Goal: Find specific page/section: Find specific page/section

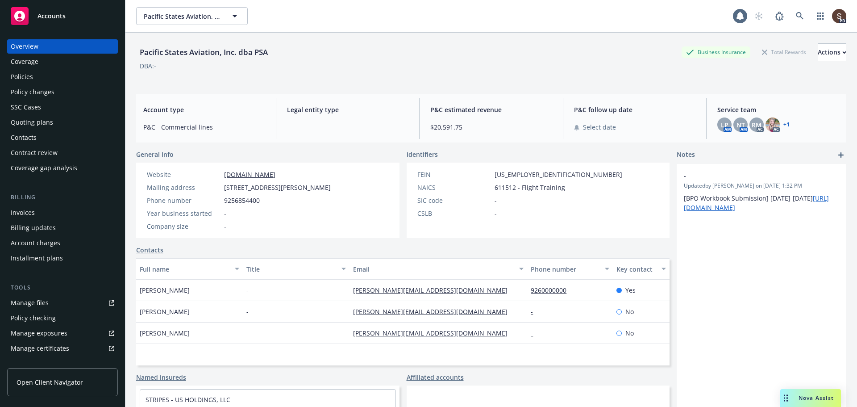
click at [32, 78] on div "Policies" at bounding box center [22, 77] width 22 height 14
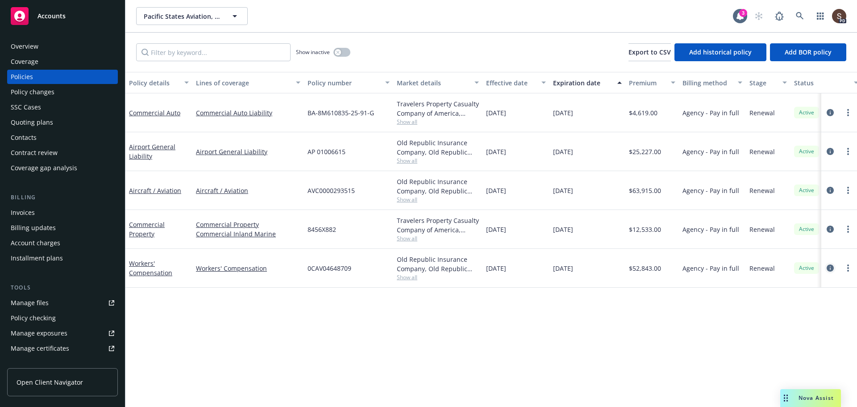
click at [831, 268] on icon "circleInformation" at bounding box center [829, 267] width 7 height 7
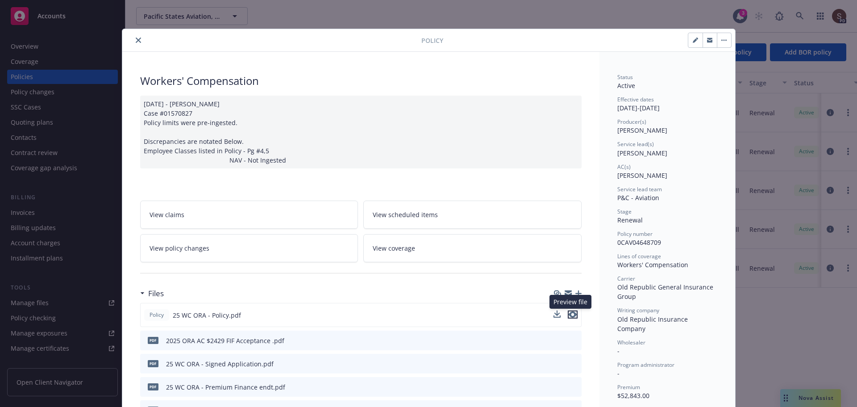
click at [569, 315] on icon "preview file" at bounding box center [573, 314] width 8 height 6
click at [136, 38] on icon "close" at bounding box center [138, 39] width 5 height 5
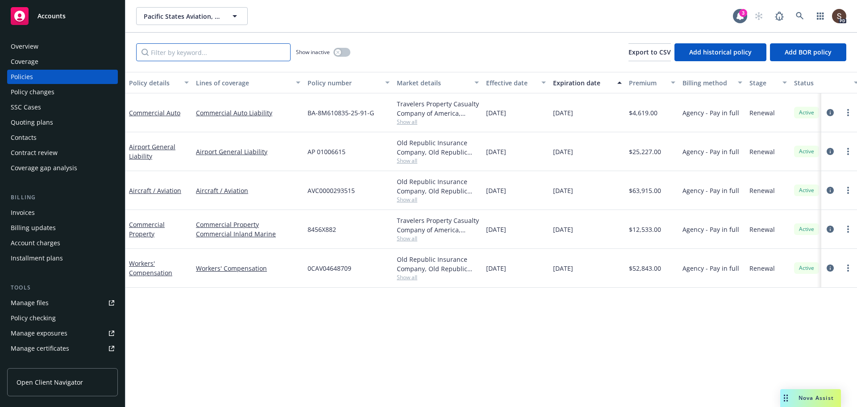
click at [160, 53] on input "Filter by keyword..." at bounding box center [213, 52] width 154 height 18
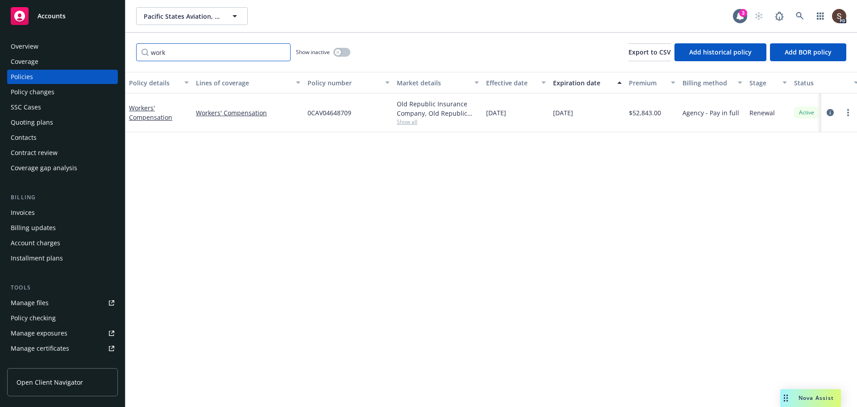
type input "work"
click at [345, 51] on button "button" at bounding box center [341, 52] width 17 height 9
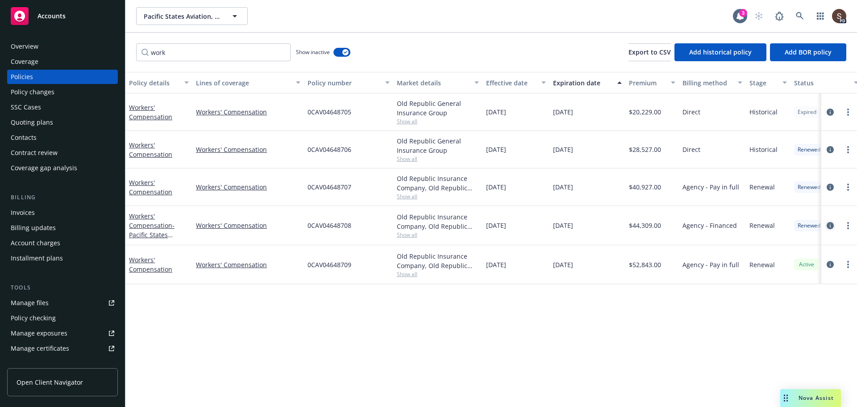
click at [829, 226] on icon "circleInformation" at bounding box center [829, 225] width 7 height 7
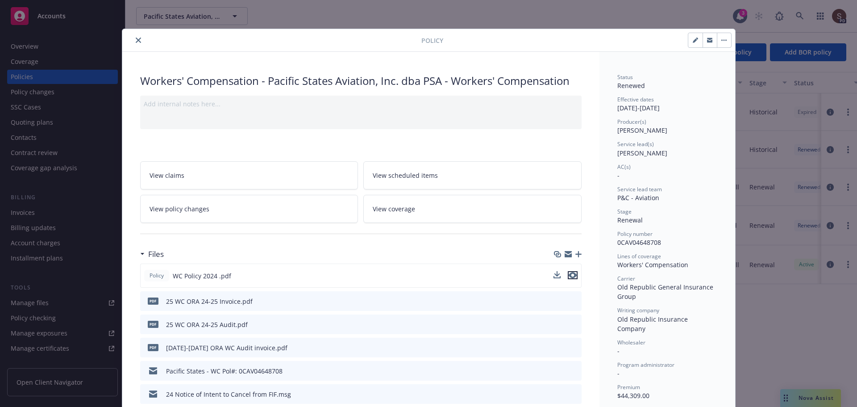
click at [569, 275] on icon "preview file" at bounding box center [573, 275] width 8 height 6
click at [136, 41] on icon "close" at bounding box center [138, 39] width 5 height 5
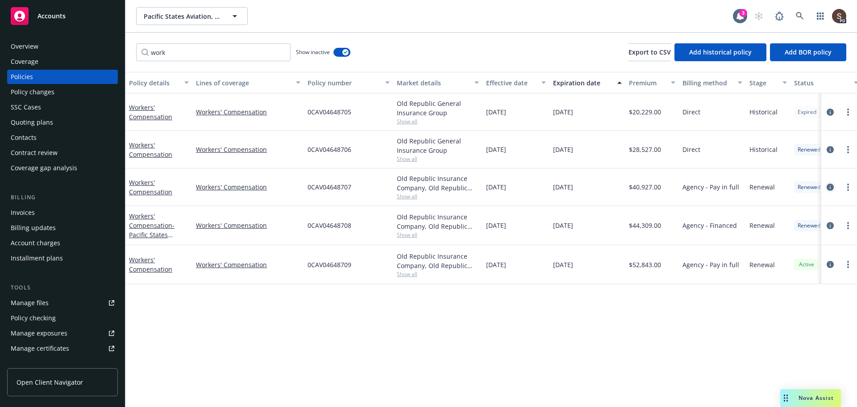
click at [827, 188] on icon "circleInformation" at bounding box center [829, 186] width 7 height 7
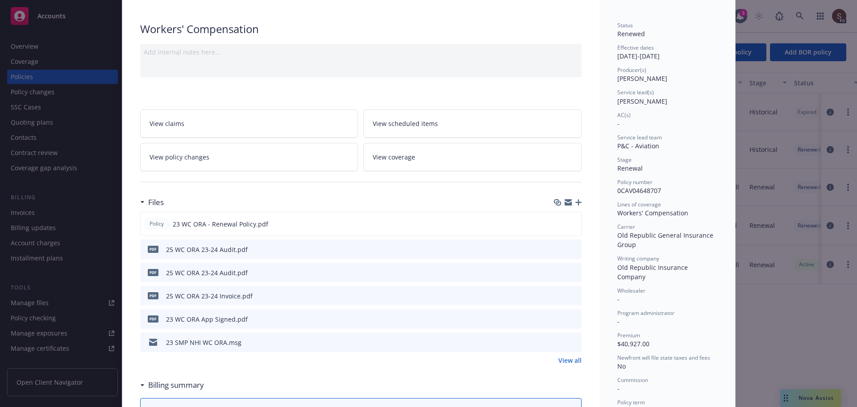
scroll to position [134, 0]
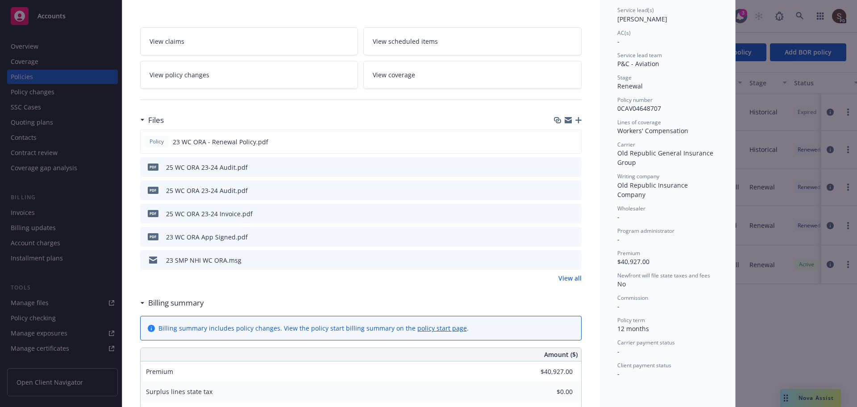
click at [572, 278] on link "View all" at bounding box center [569, 277] width 23 height 9
